Goal: Task Accomplishment & Management: Use online tool/utility

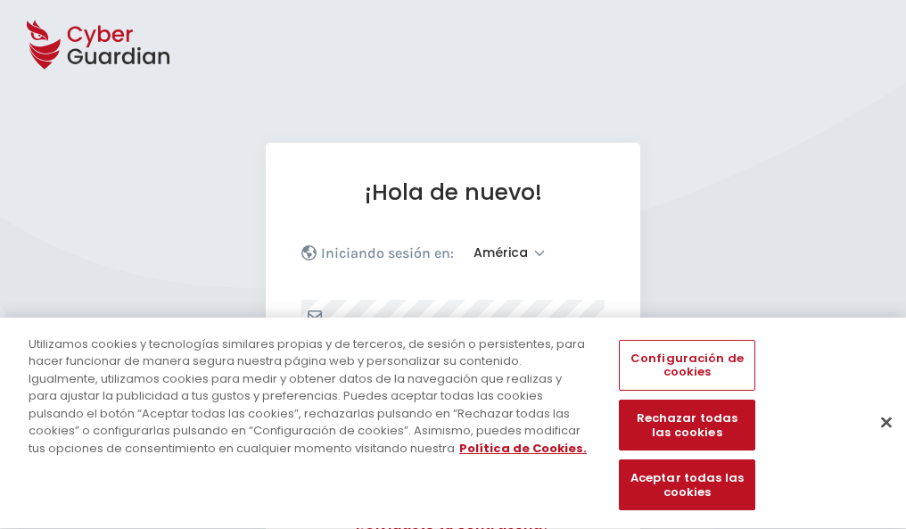
select select "América"
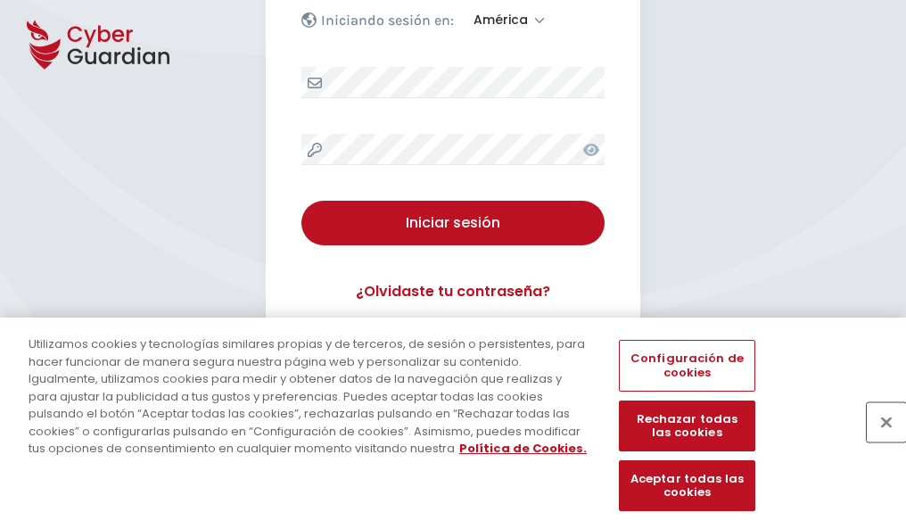
click at [878, 441] on button "Cerrar" at bounding box center [886, 421] width 39 height 39
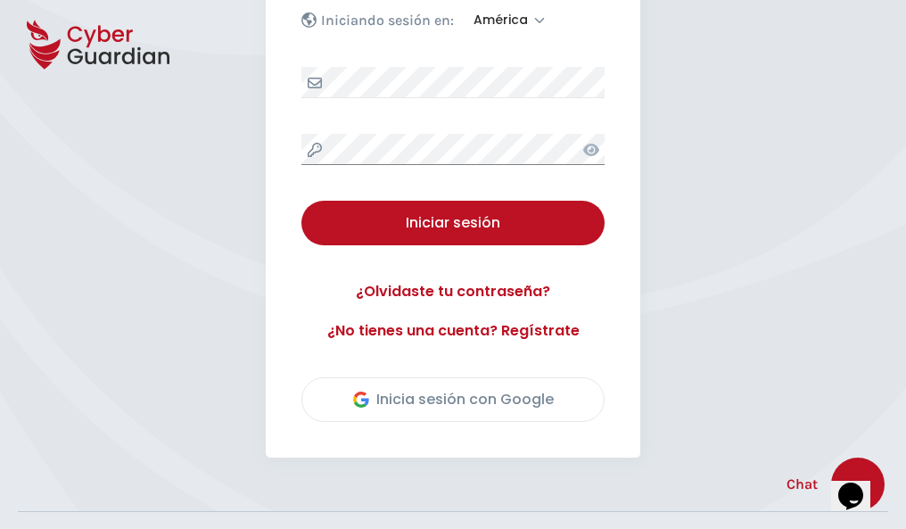
scroll to position [405, 0]
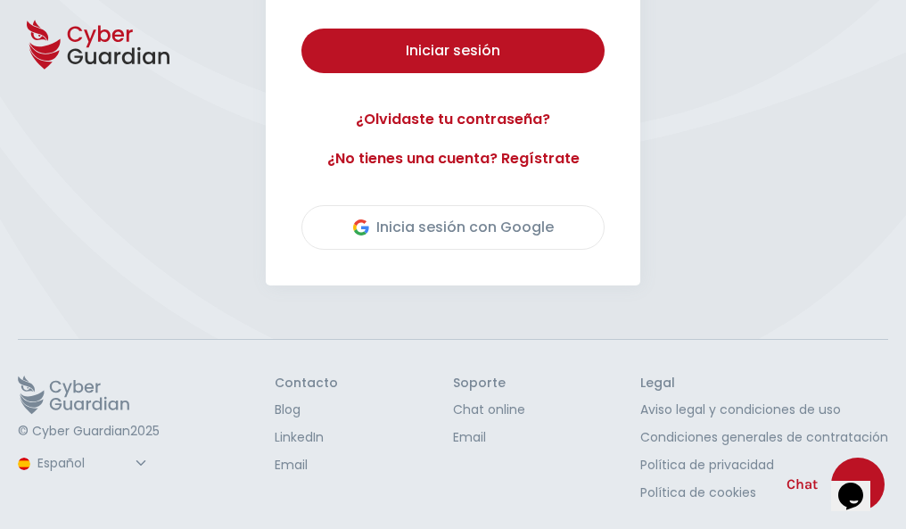
click at [302, 29] on button "Iniciar sesión" at bounding box center [453, 51] width 303 height 45
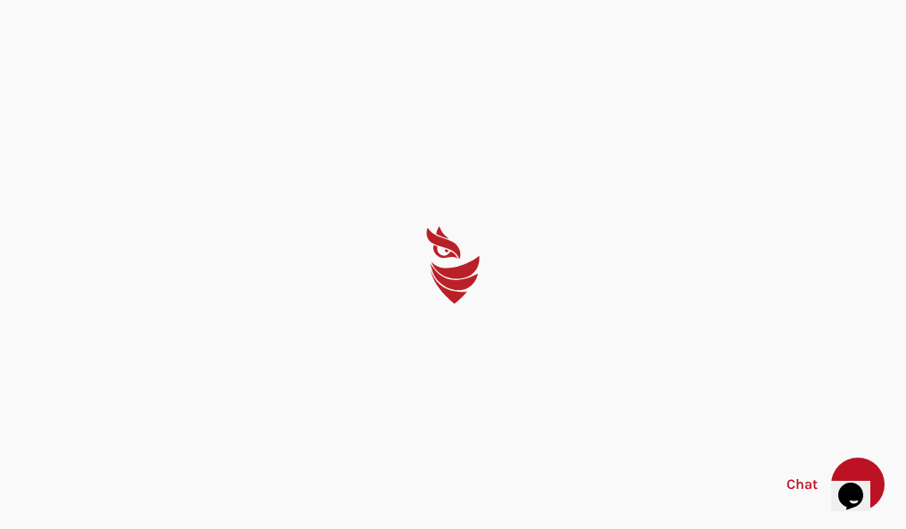
scroll to position [0, 0]
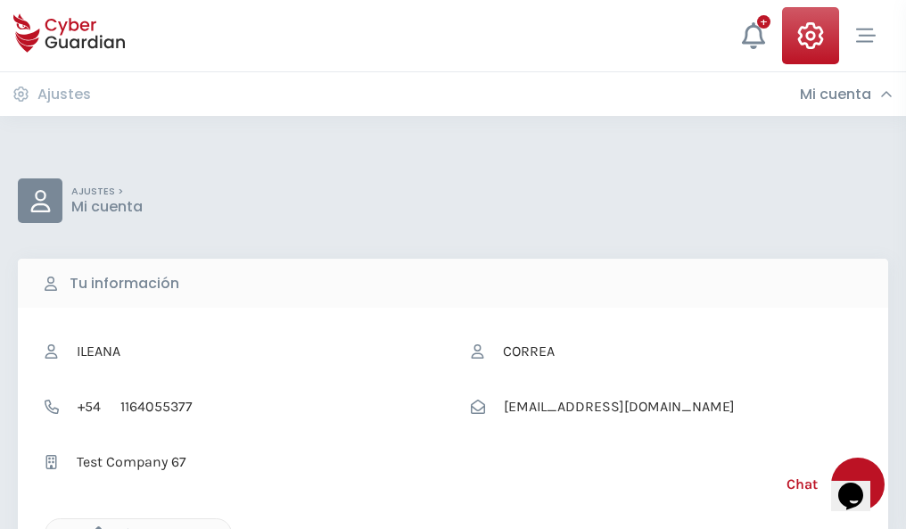
click at [94, 527] on icon "button" at bounding box center [94, 533] width 15 height 15
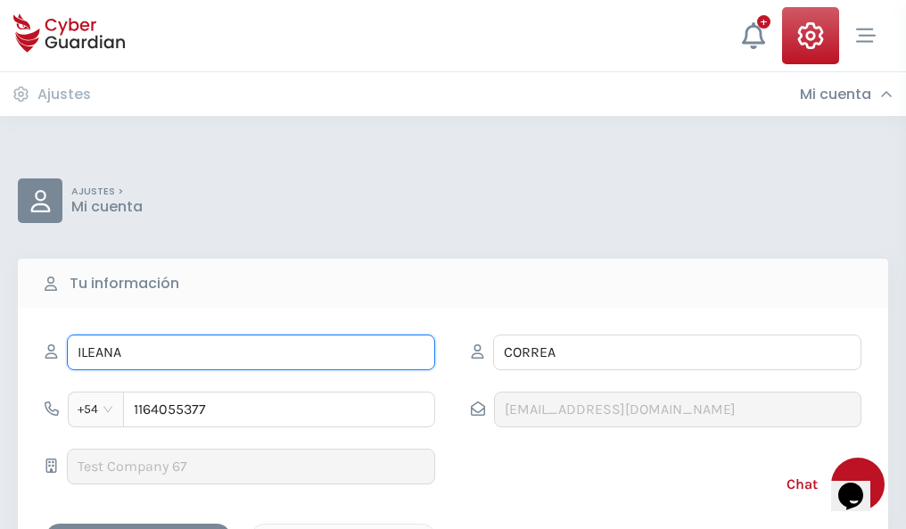
click at [251, 352] on input "ILEANA" at bounding box center [251, 353] width 368 height 36
type input "I"
type input "Jacobo"
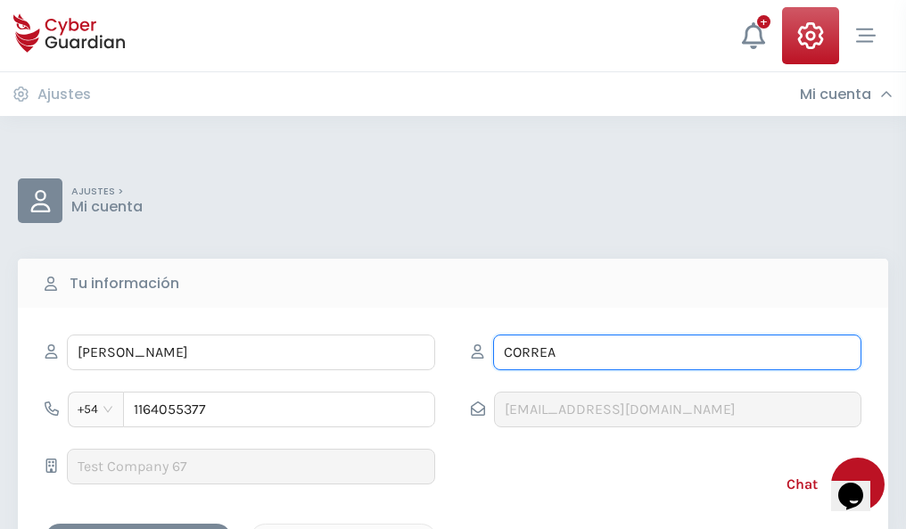
click at [677, 352] on input "CORREA" at bounding box center [677, 353] width 368 height 36
type input "C"
type input "Cobos"
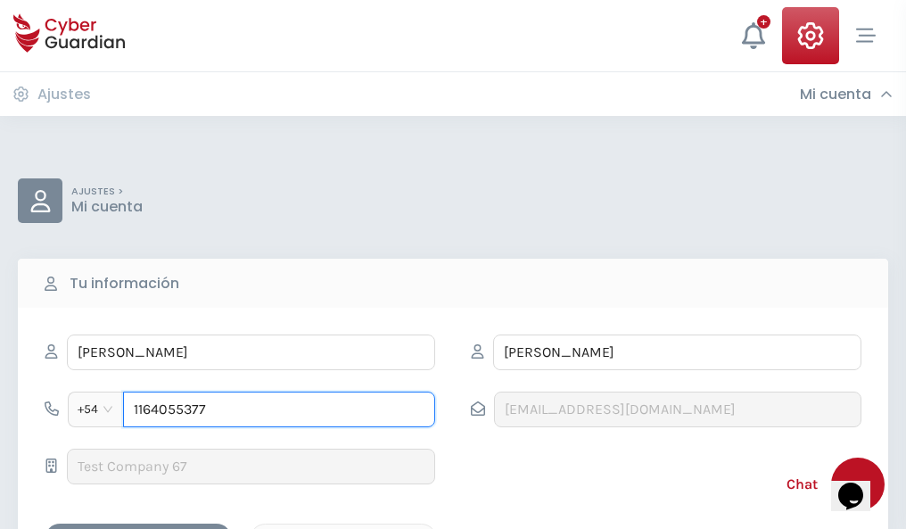
click at [279, 409] on input "1164055377" at bounding box center [279, 410] width 312 height 36
type input "1"
type input "4976413420"
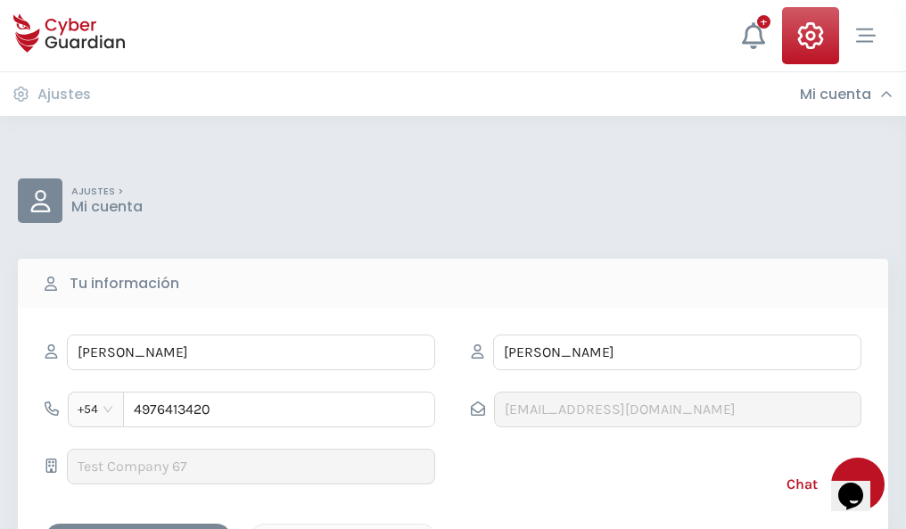
click at [343, 528] on div "Cancelar" at bounding box center [343, 539] width 159 height 22
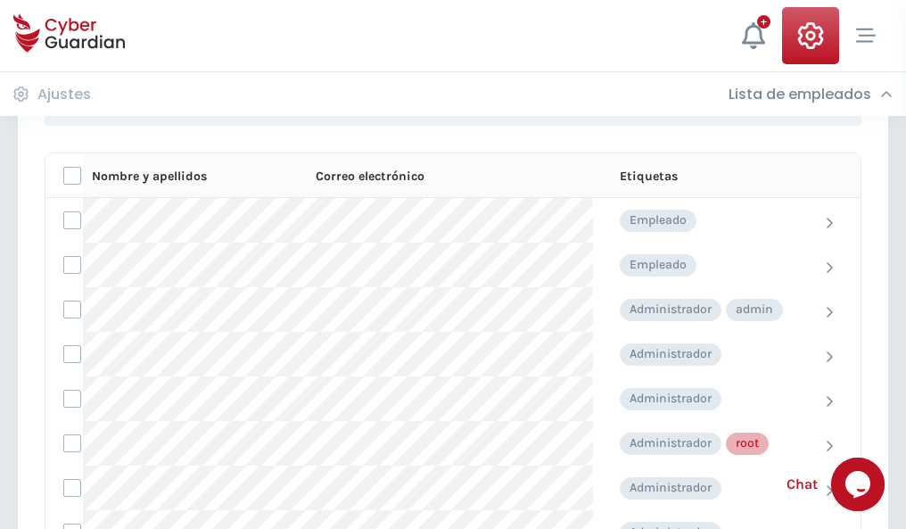
scroll to position [897, 0]
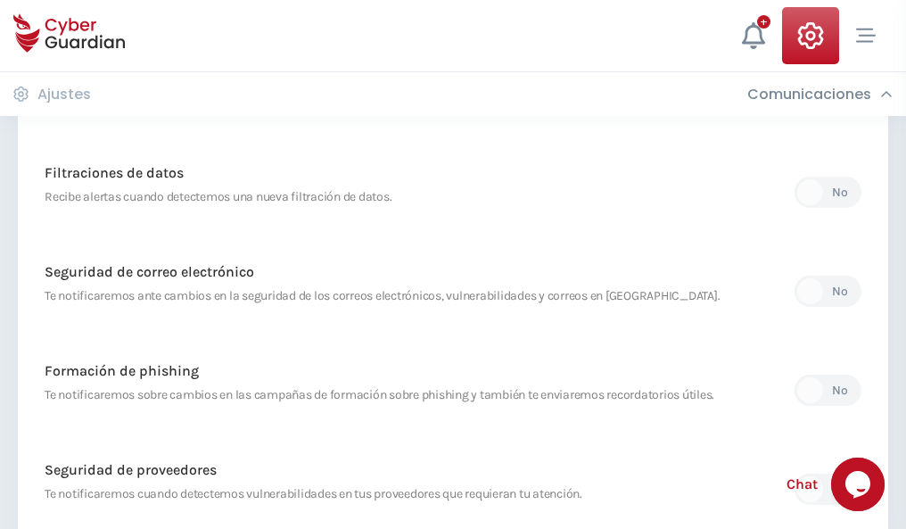
scroll to position [939, 0]
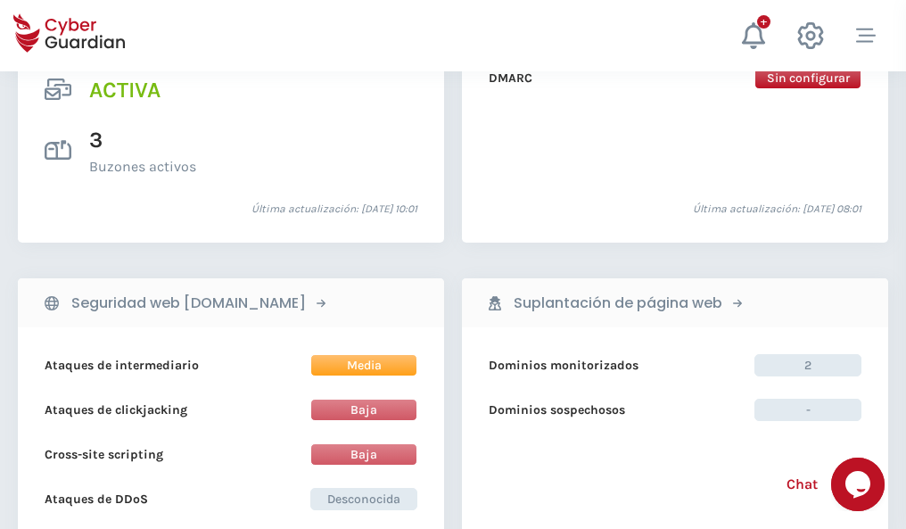
scroll to position [1813, 0]
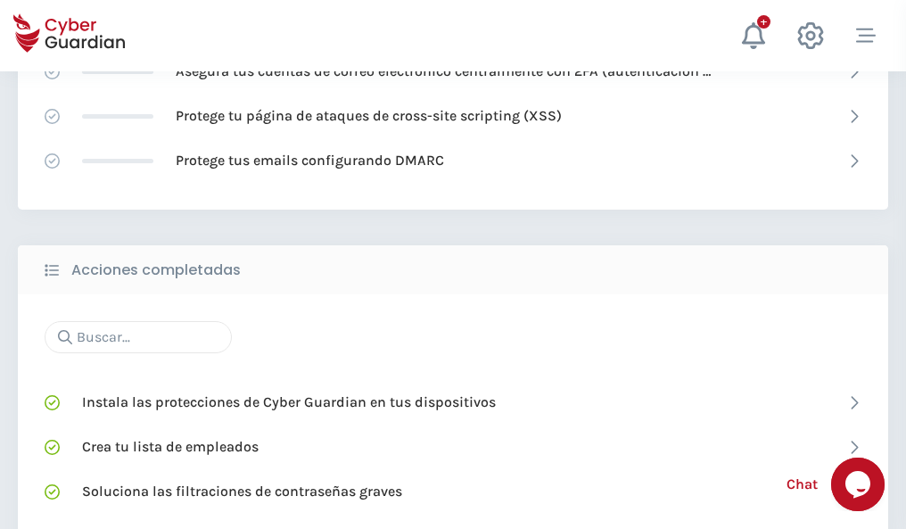
scroll to position [1188, 0]
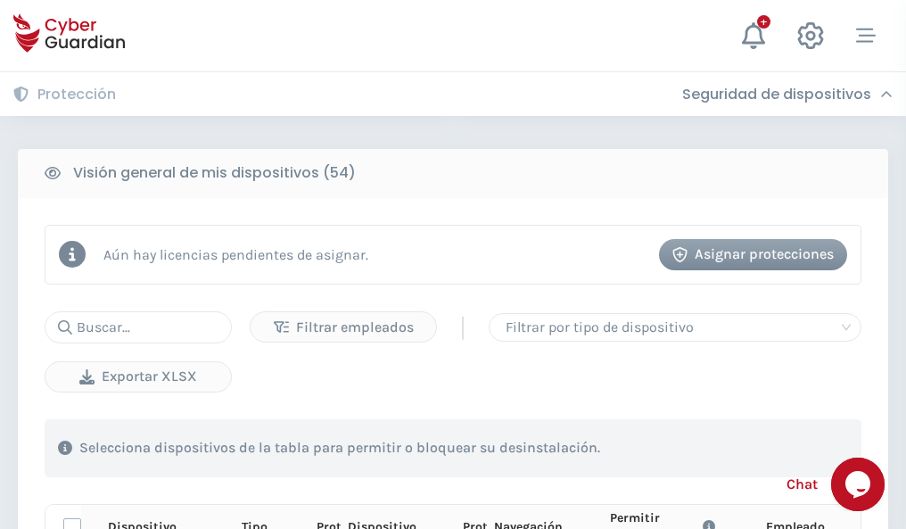
scroll to position [1576, 0]
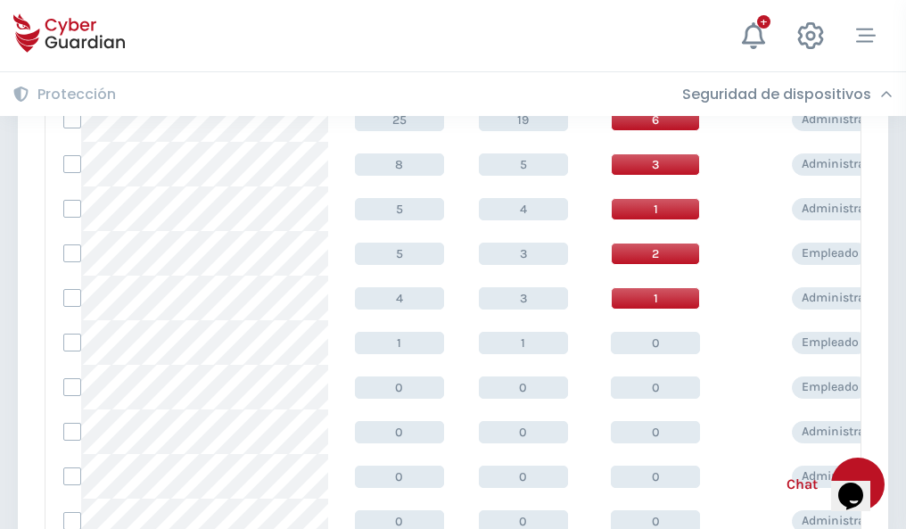
scroll to position [899, 0]
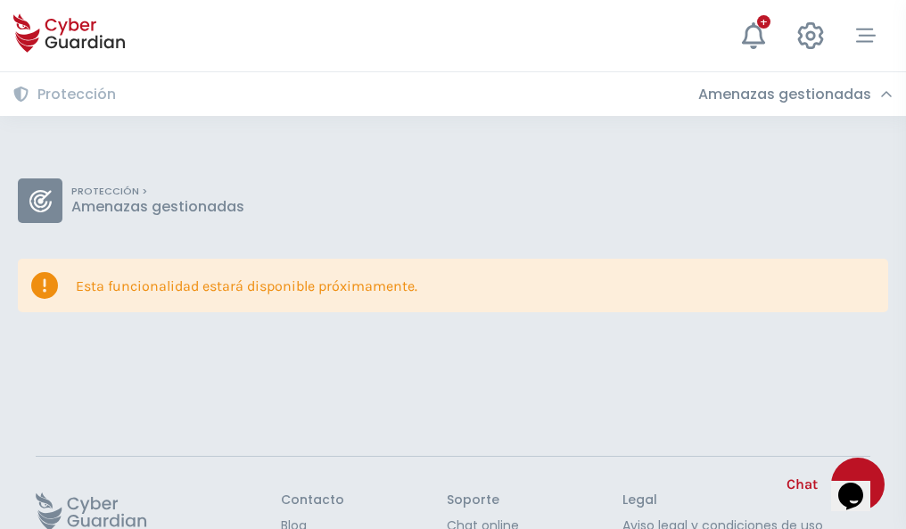
scroll to position [116, 0]
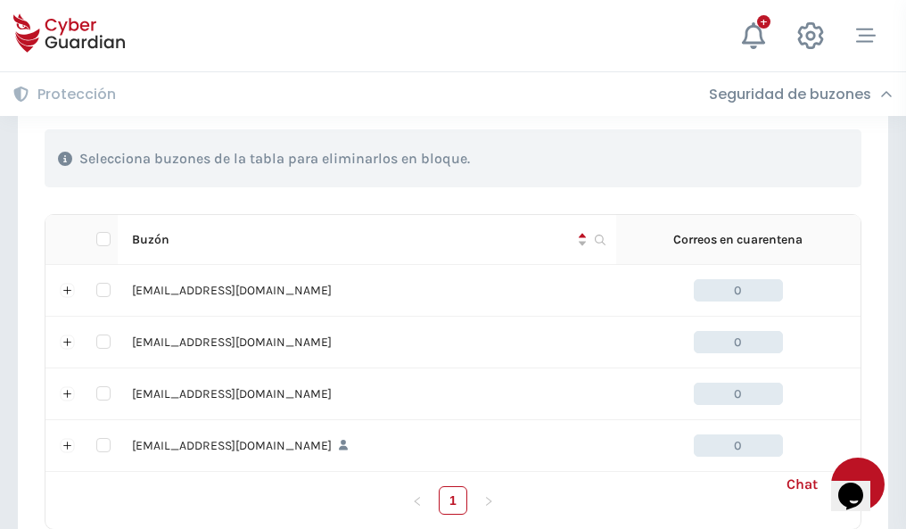
scroll to position [879, 0]
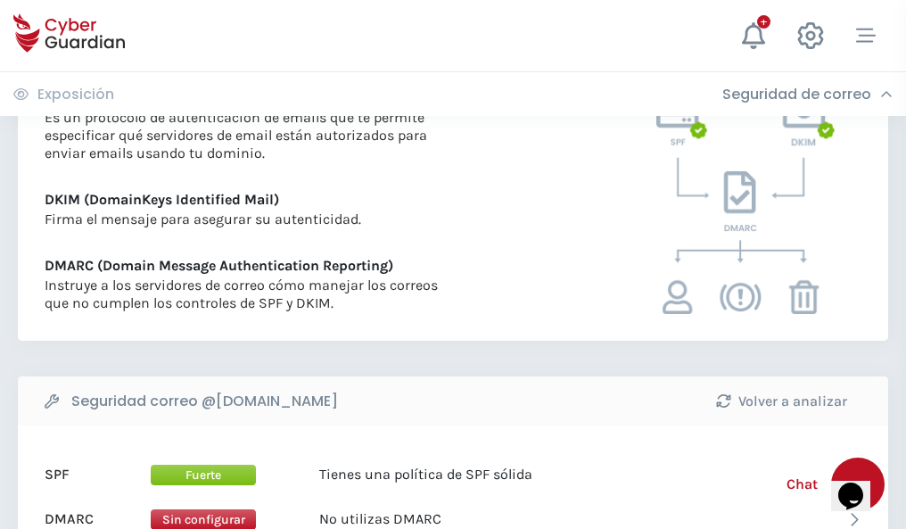
scroll to position [963, 0]
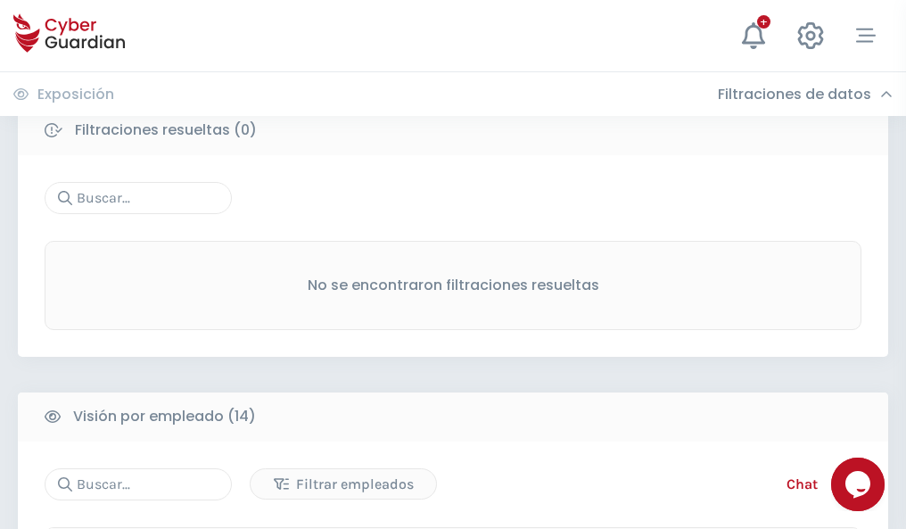
scroll to position [1611, 0]
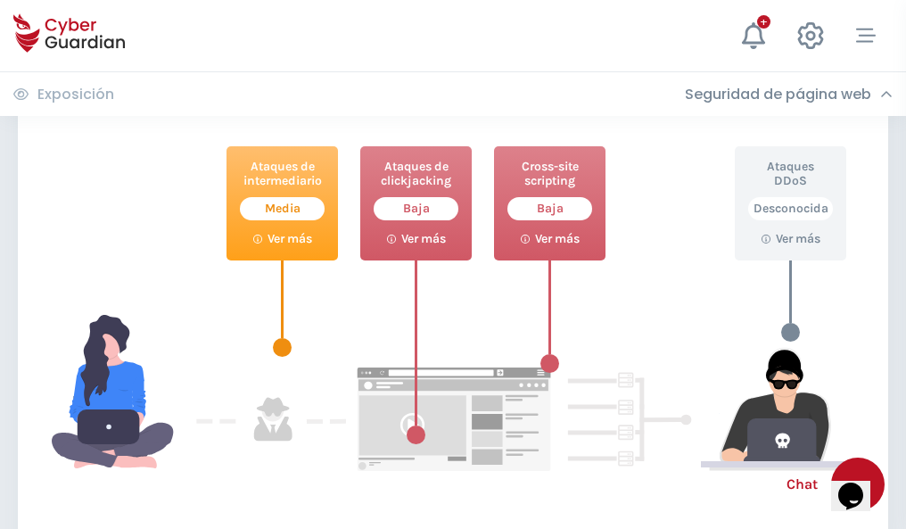
scroll to position [972, 0]
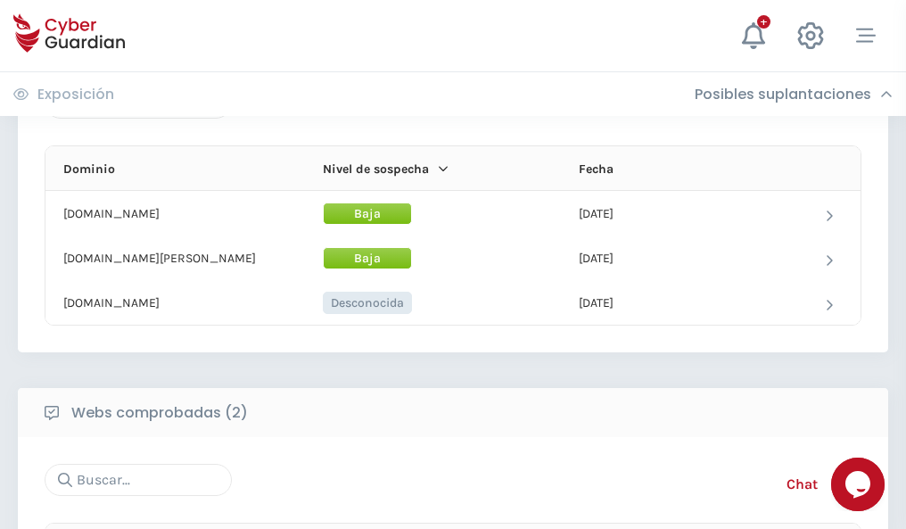
scroll to position [1071, 0]
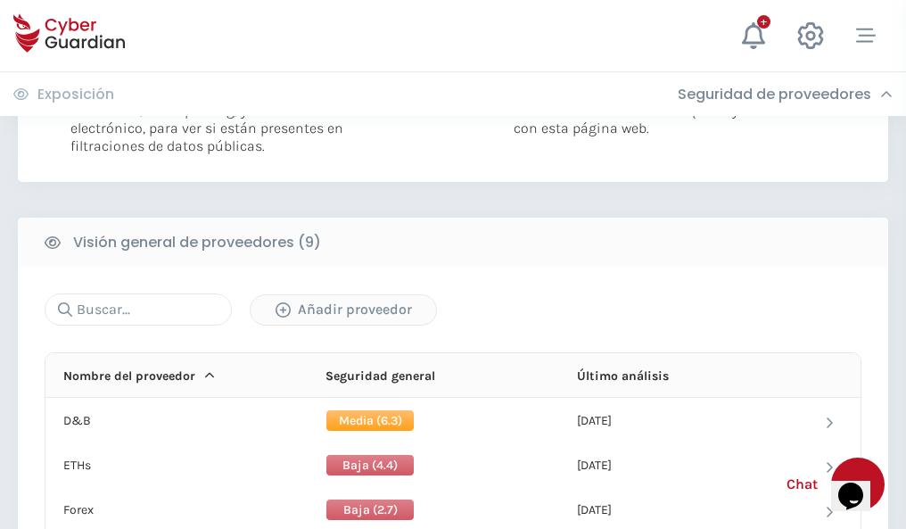
scroll to position [1284, 0]
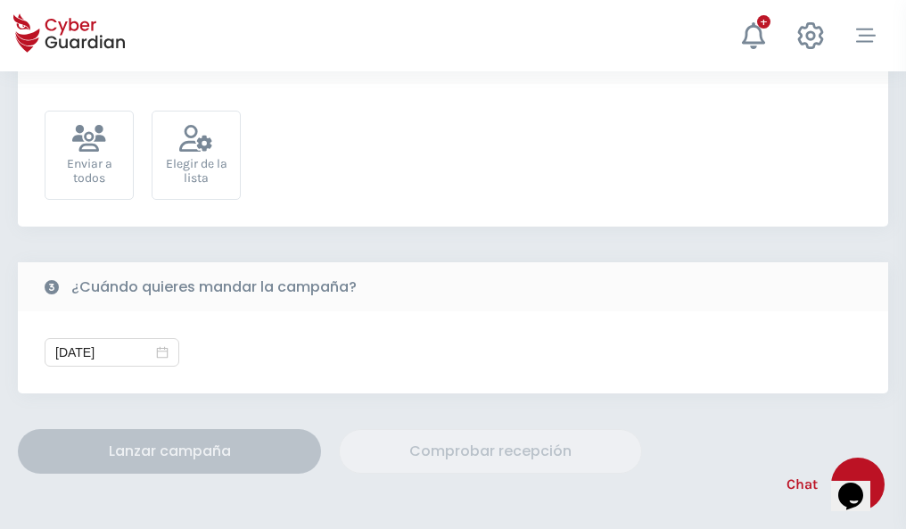
scroll to position [653, 0]
